Goal: Transaction & Acquisition: Purchase product/service

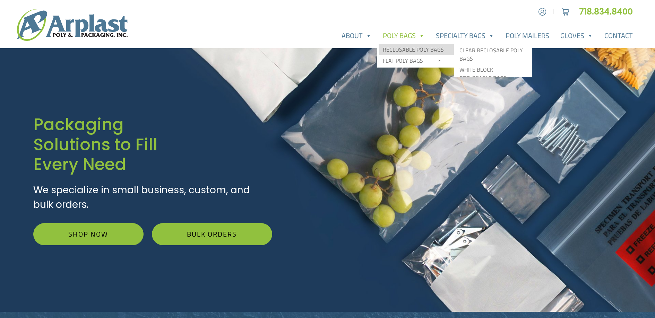
click at [409, 49] on link "Reclosable Poly Bags" at bounding box center [416, 49] width 75 height 11
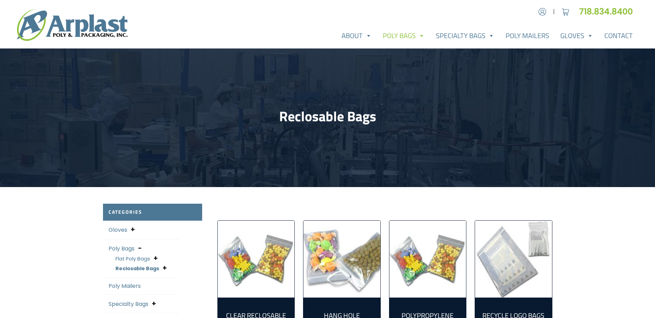
click at [517, 16] on div "Account | Cart 718.834.8400" at bounding box center [327, 12] width 655 height 12
click at [526, 12] on div "Account | Cart 718.834.8400" at bounding box center [327, 12] width 655 height 12
click at [540, 12] on img at bounding box center [542, 12] width 10 height 10
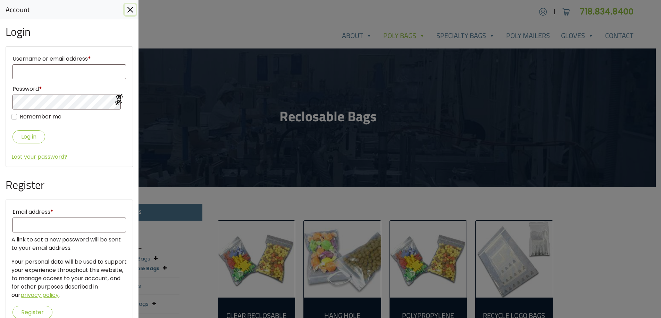
click at [127, 10] on button "Close" at bounding box center [130, 9] width 11 height 11
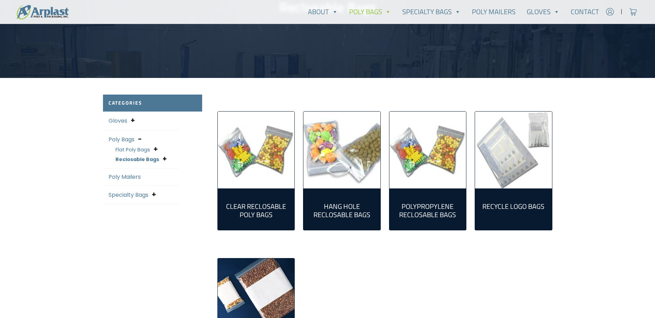
scroll to position [139, 0]
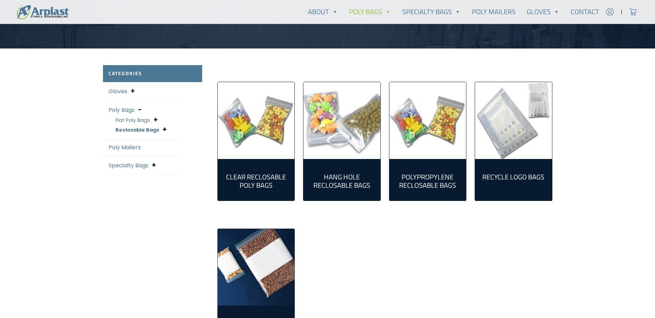
click at [259, 179] on h2 "Clear Reclosable Poly Bags (86)" at bounding box center [256, 181] width 66 height 17
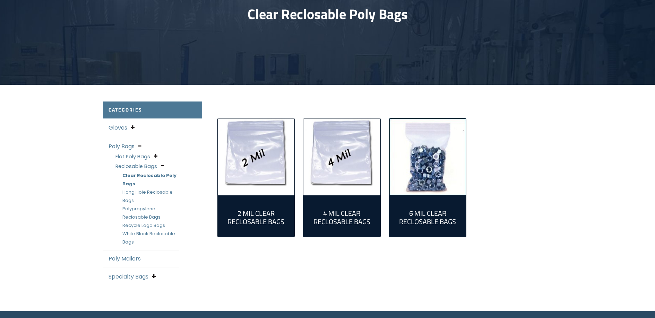
scroll to position [104, 0]
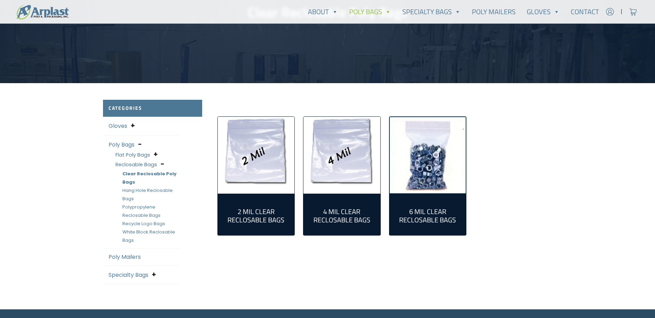
click at [262, 231] on div "2 Mil Clear Reclosable Bags (55)" at bounding box center [256, 215] width 77 height 42
click at [263, 221] on h2 "2 Mil Clear Reclosable Bags (55)" at bounding box center [256, 216] width 66 height 17
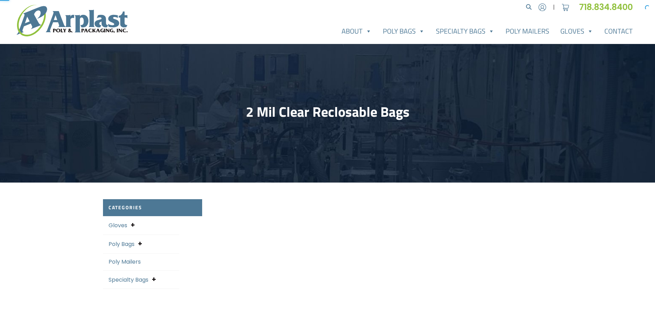
select select "25"
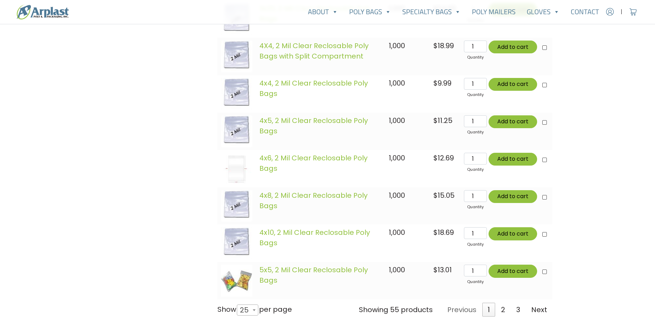
scroll to position [1107, 0]
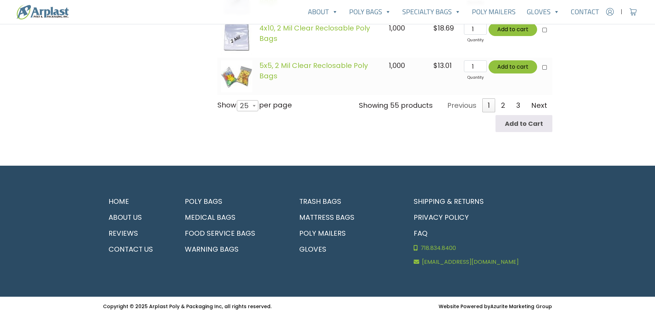
click at [258, 110] on span at bounding box center [254, 106] width 7 height 10
click at [255, 100] on select "10 25 50 100 All" at bounding box center [245, 100] width 19 height 0
select select "100"
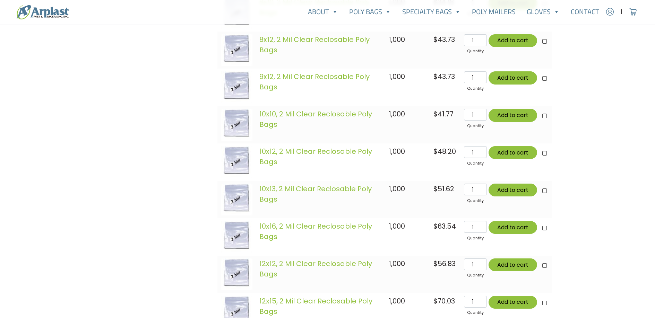
scroll to position [1731, 0]
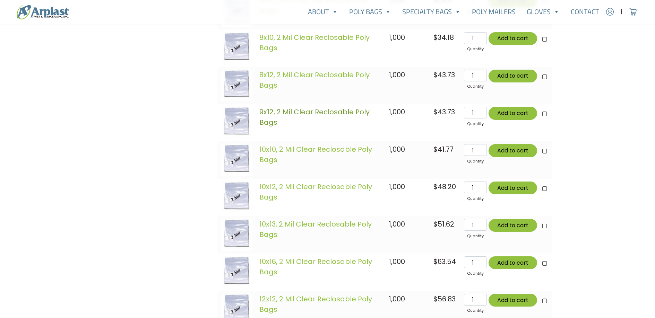
click at [312, 114] on link "9x12, 2 Mil Clear Reclosable Poly Bags" at bounding box center [315, 117] width 110 height 20
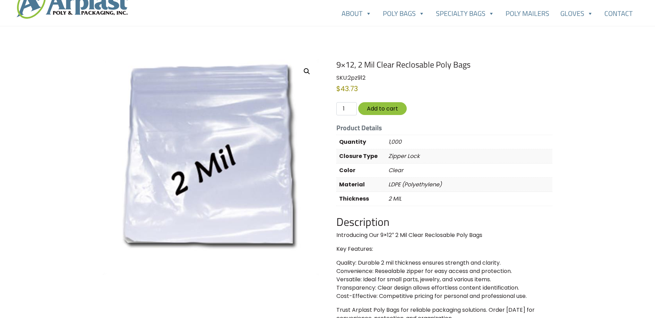
scroll to position [35, 0]
